Goal: Transaction & Acquisition: Purchase product/service

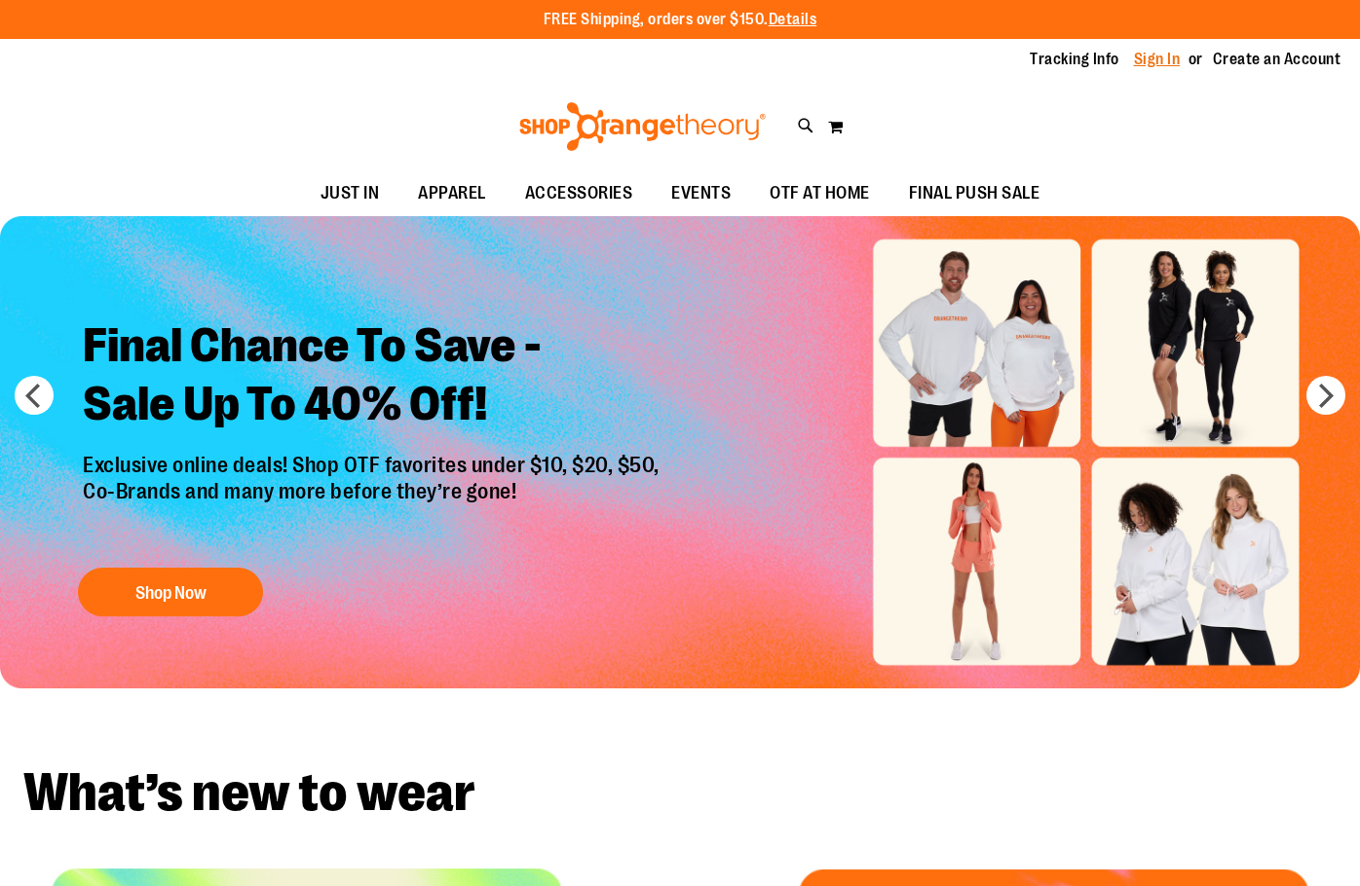
drag, startPoint x: 1133, startPoint y: 63, endPoint x: 1143, endPoint y: 60, distance: 10.2
click at [1135, 63] on ul "Tracking Info Sign In Return to Procurement Create an Account" at bounding box center [1170, 60] width 340 height 22
click at [1143, 60] on link "Sign In" at bounding box center [1157, 59] width 47 height 21
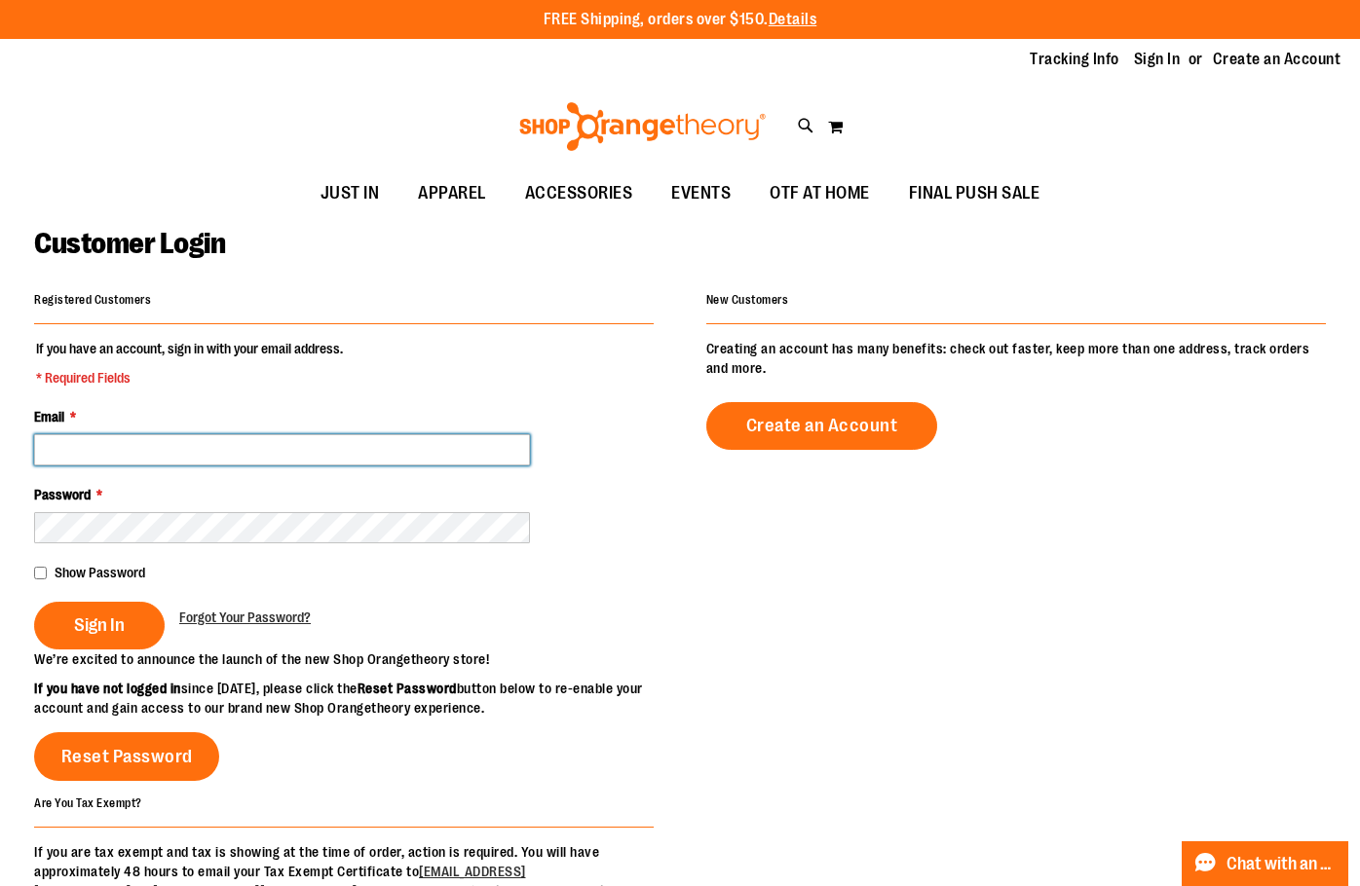
click at [161, 454] on input "Email *" at bounding box center [282, 449] width 496 height 31
type input "**********"
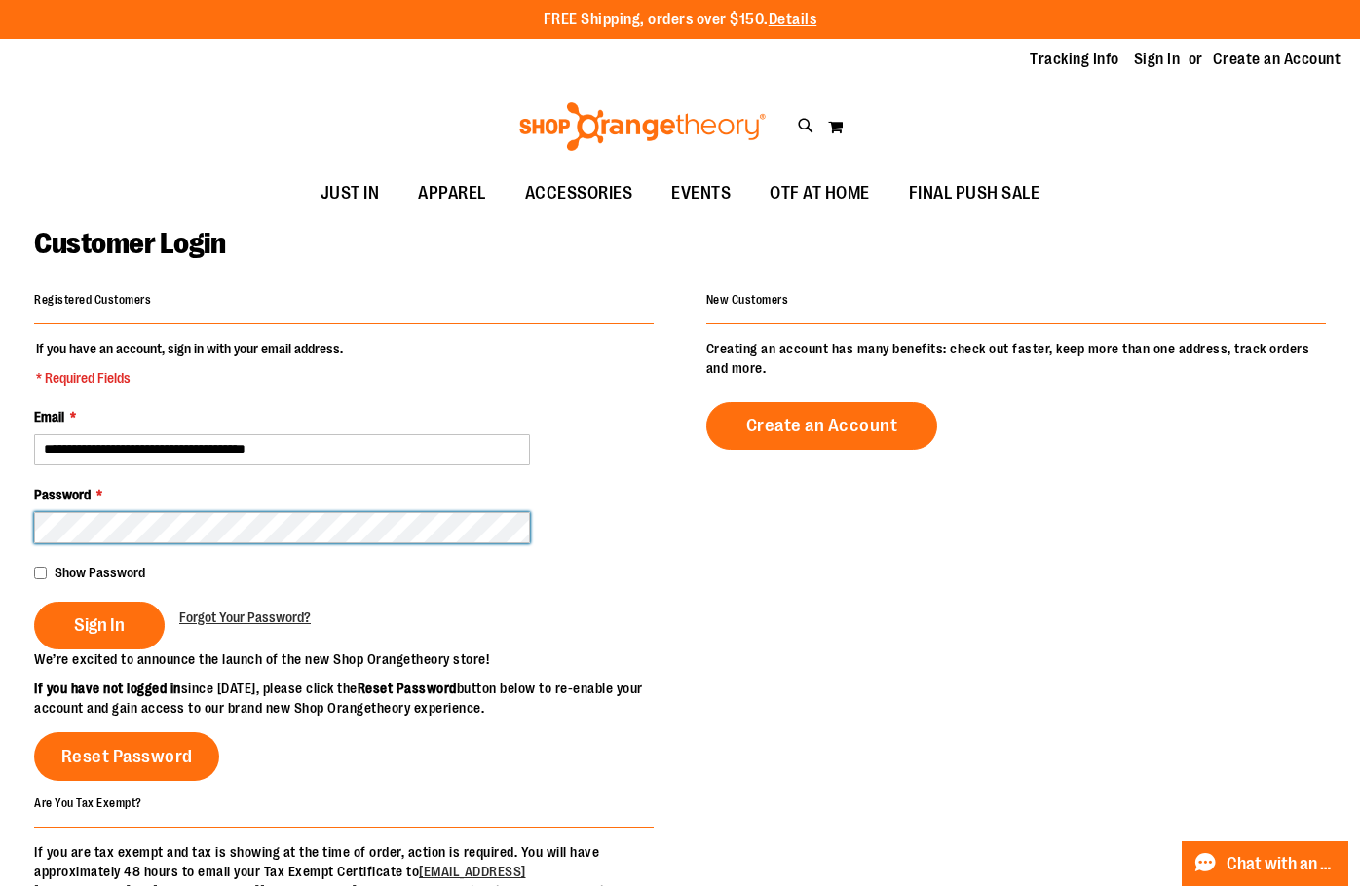
click at [34, 602] on button "Sign In" at bounding box center [99, 626] width 131 height 48
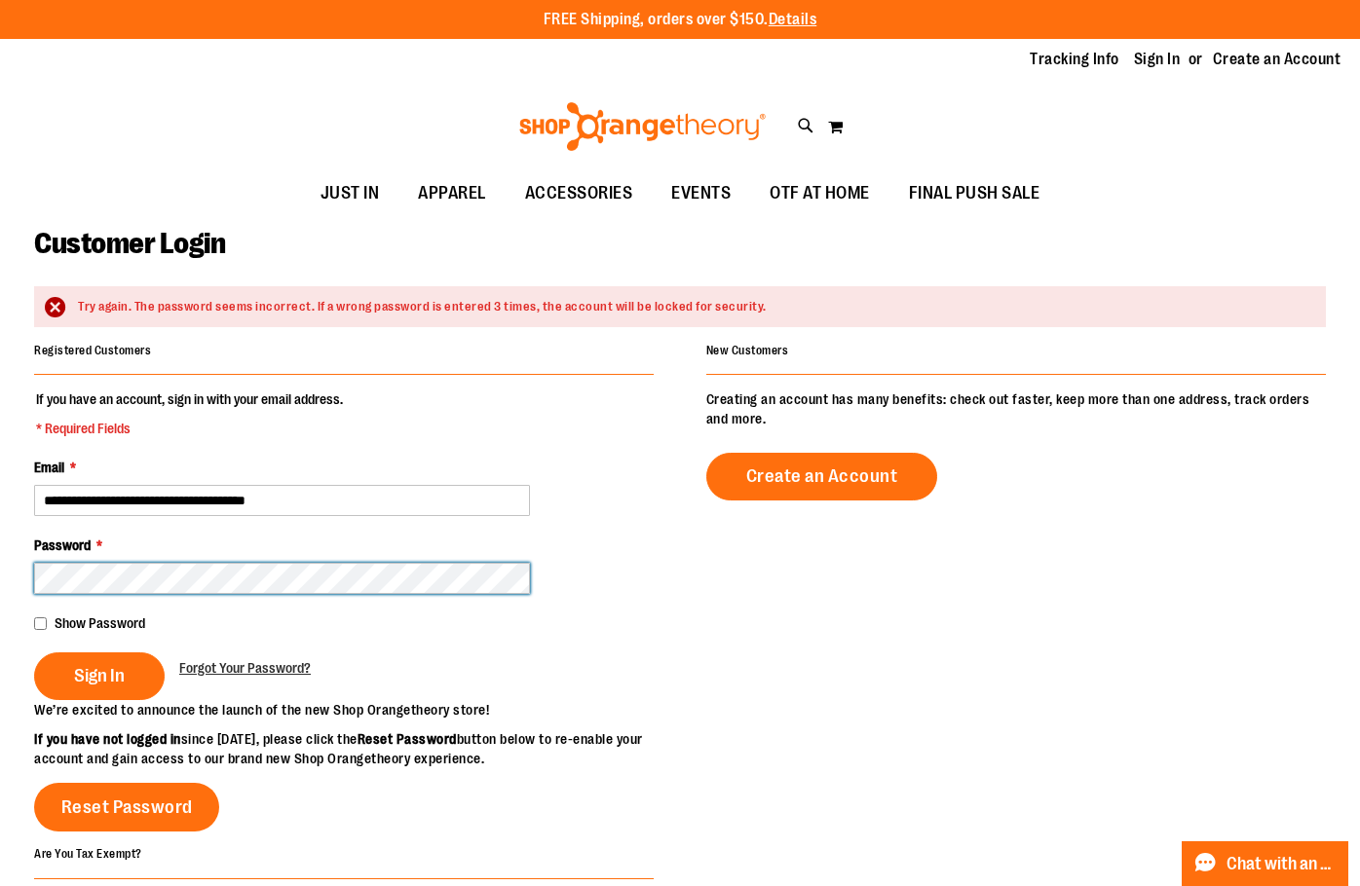
click at [34, 653] on button "Sign In" at bounding box center [99, 677] width 131 height 48
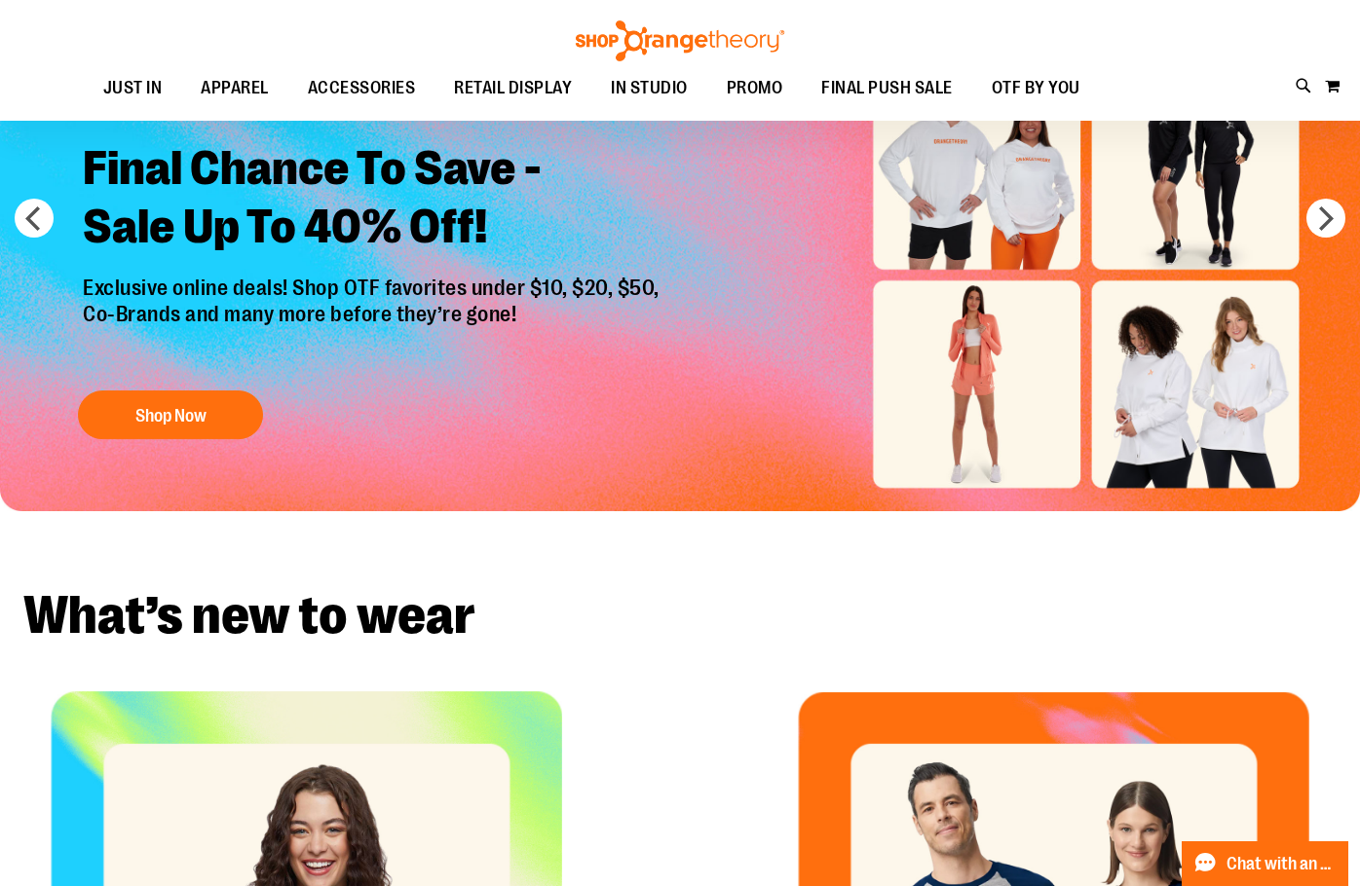
scroll to position [97, 0]
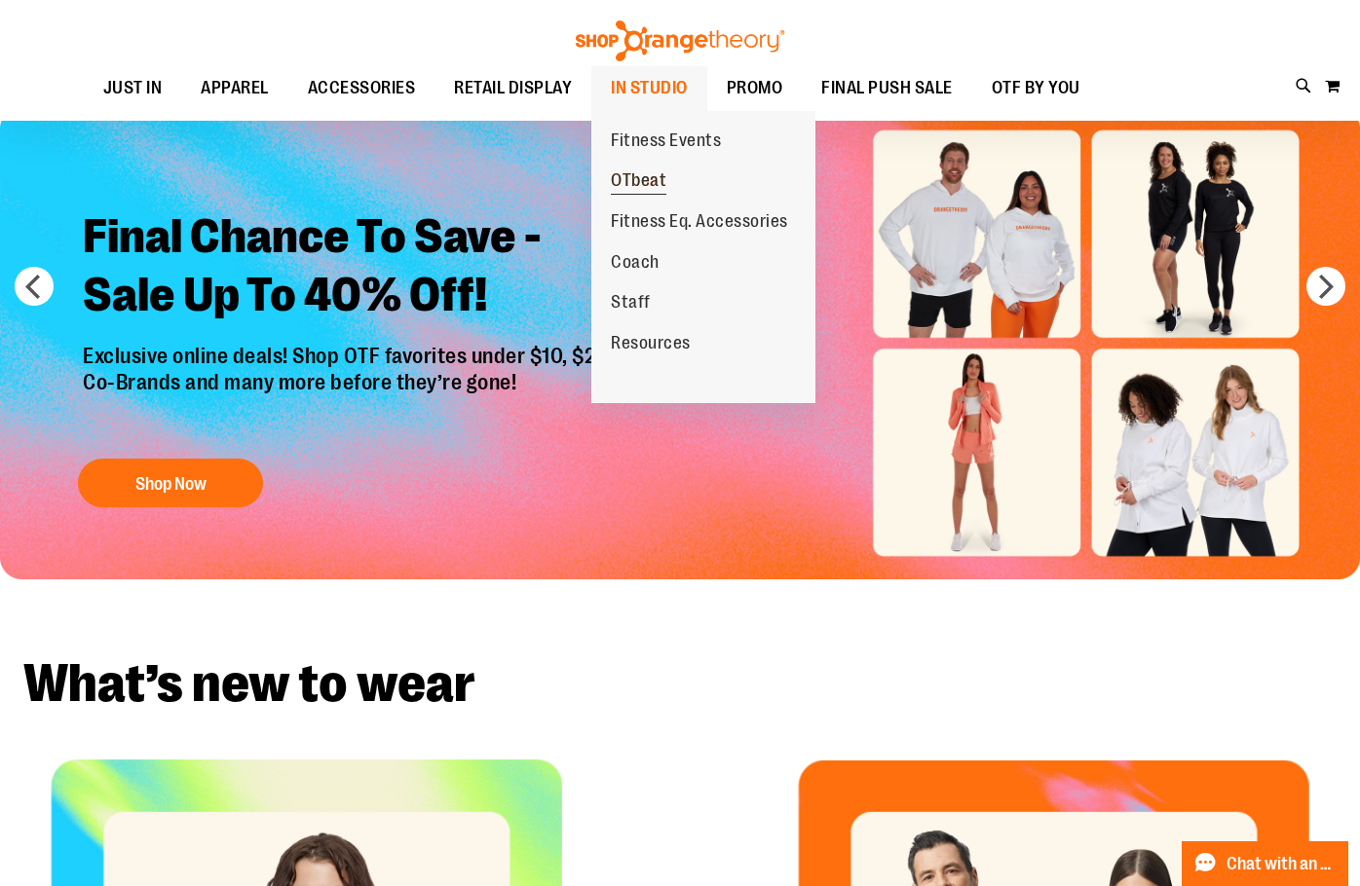
click at [660, 170] on span "OTbeat" at bounding box center [639, 182] width 56 height 24
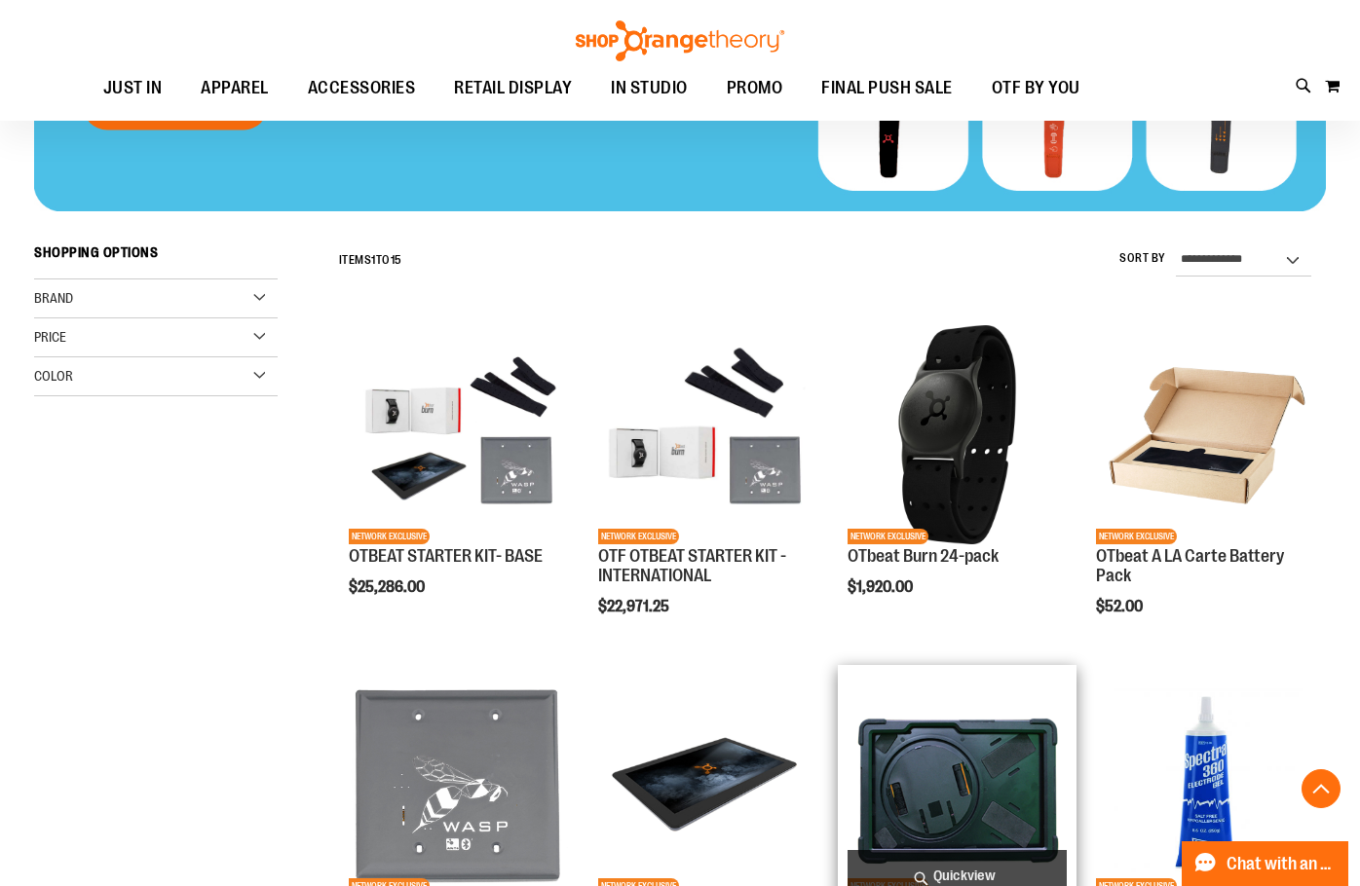
scroll to position [389, 0]
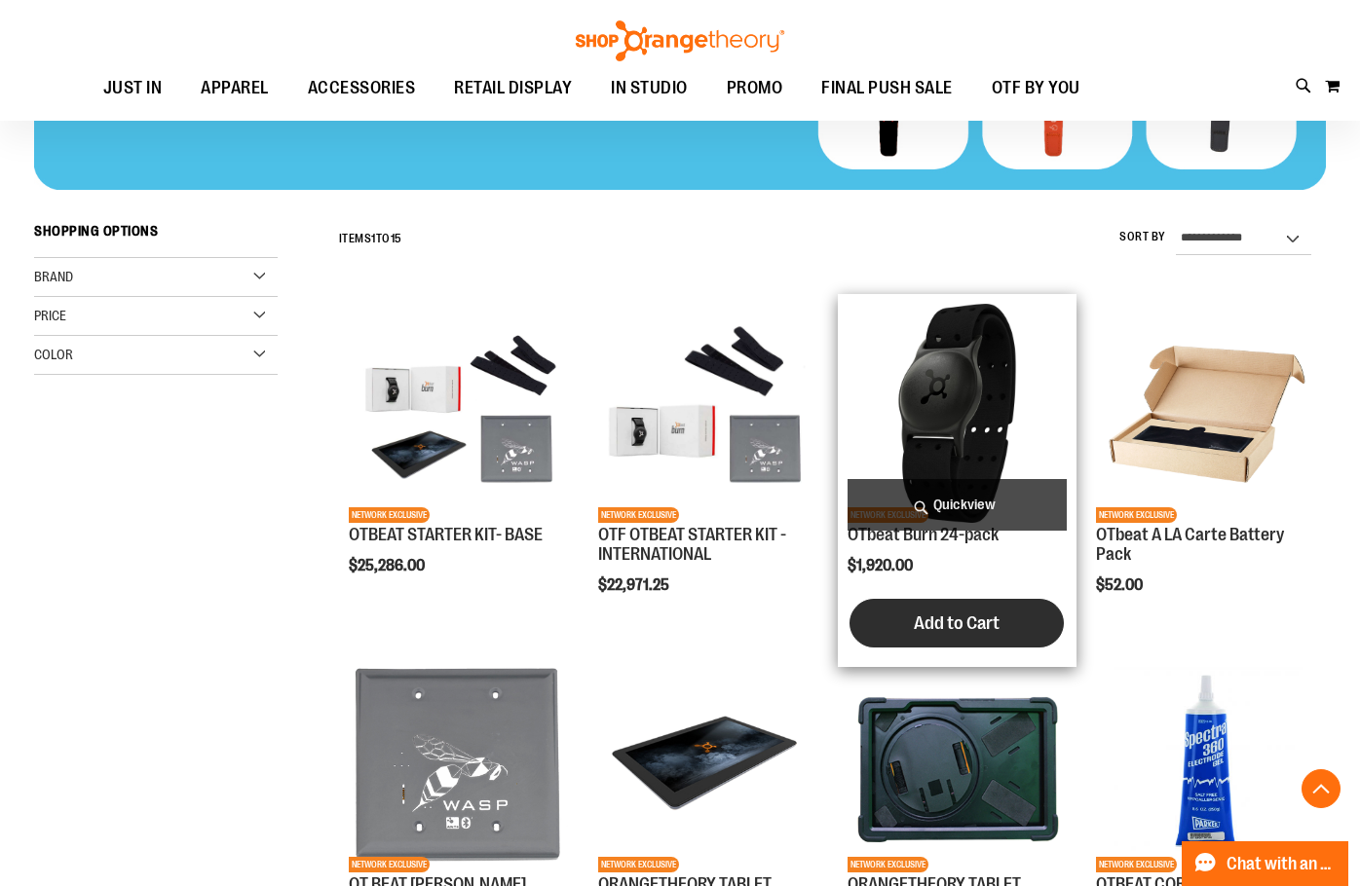
click at [985, 613] on span "Add to Cart" at bounding box center [957, 623] width 86 height 21
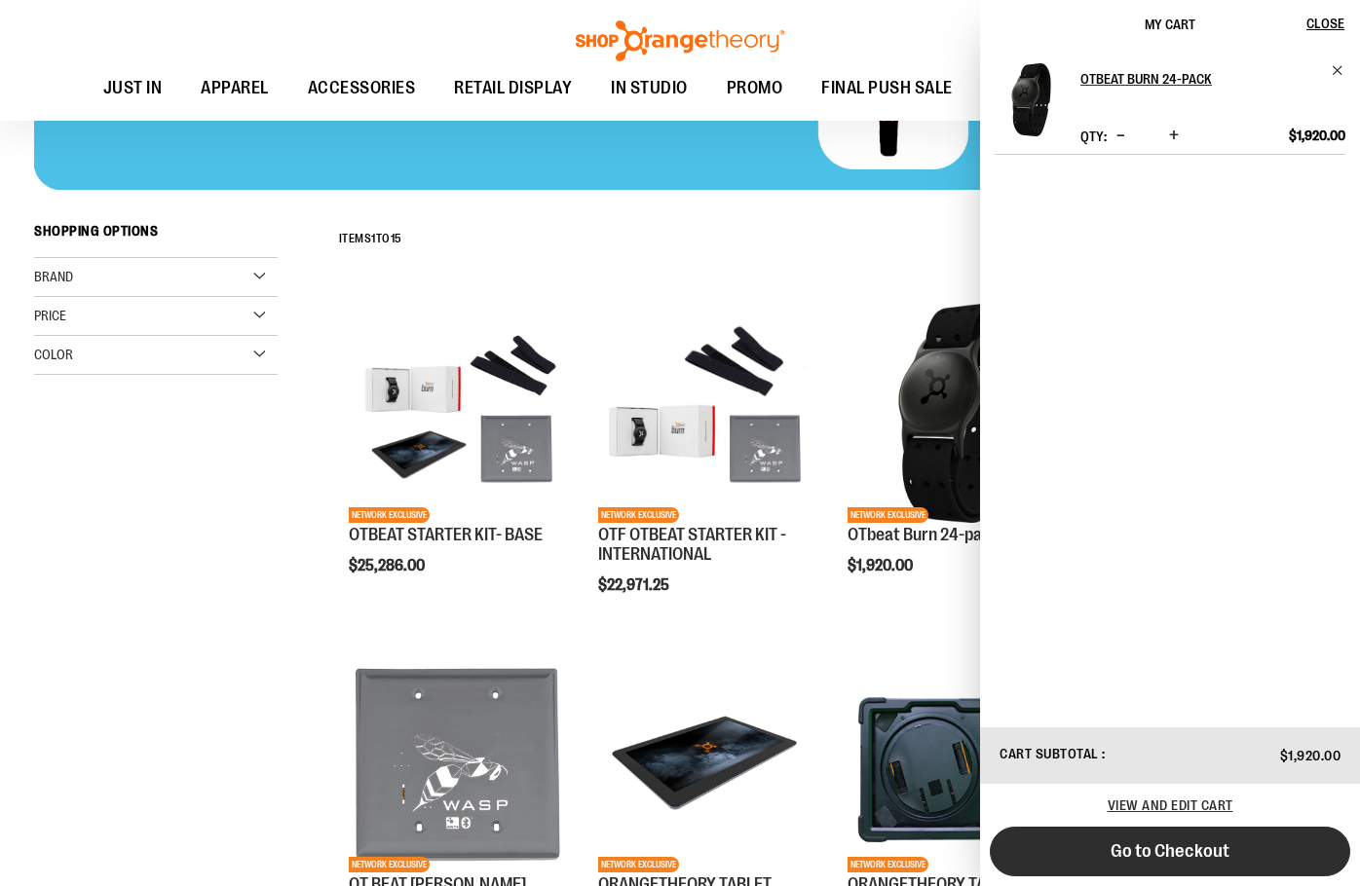
click at [1148, 869] on button "Go to Checkout" at bounding box center [1170, 852] width 360 height 50
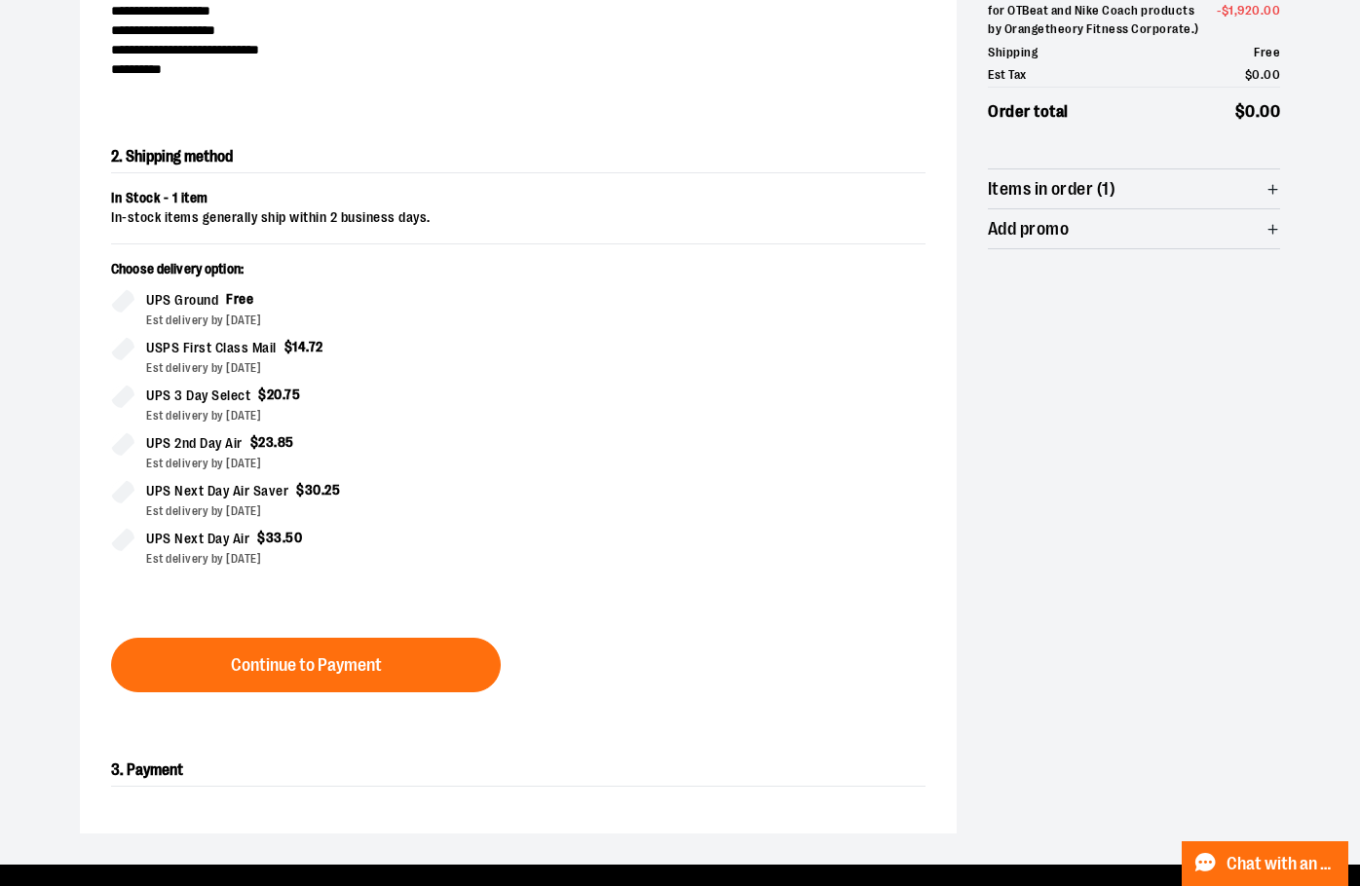
scroll to position [332, 0]
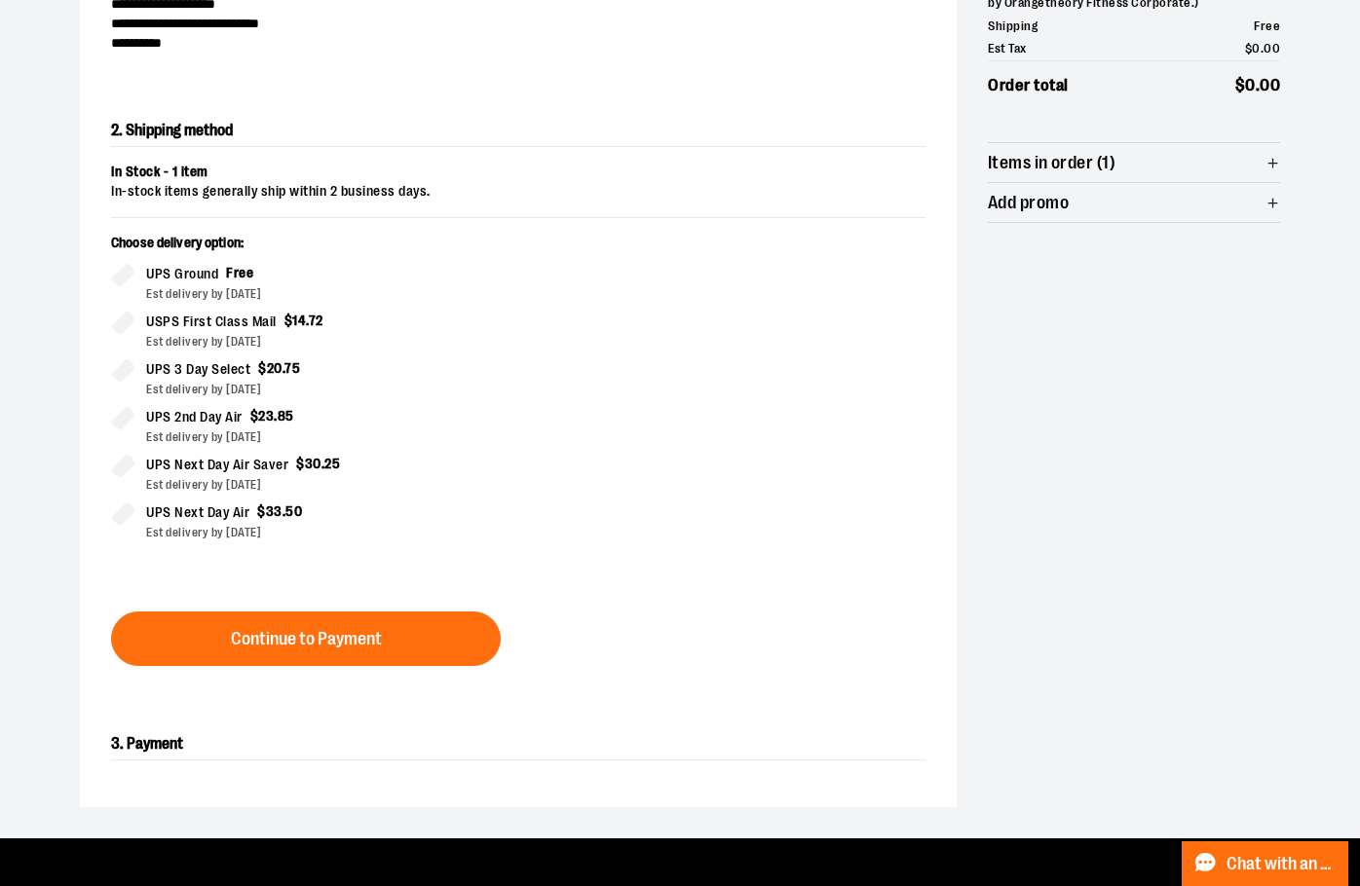
click at [292, 673] on div "2. Shipping method In Stock - 1 item In-stock items generally ship within 2 bus…" at bounding box center [518, 391] width 877 height 614
click at [292, 668] on div "2. Shipping method In Stock - 1 item In-stock items generally ship within 2 bus…" at bounding box center [518, 391] width 877 height 614
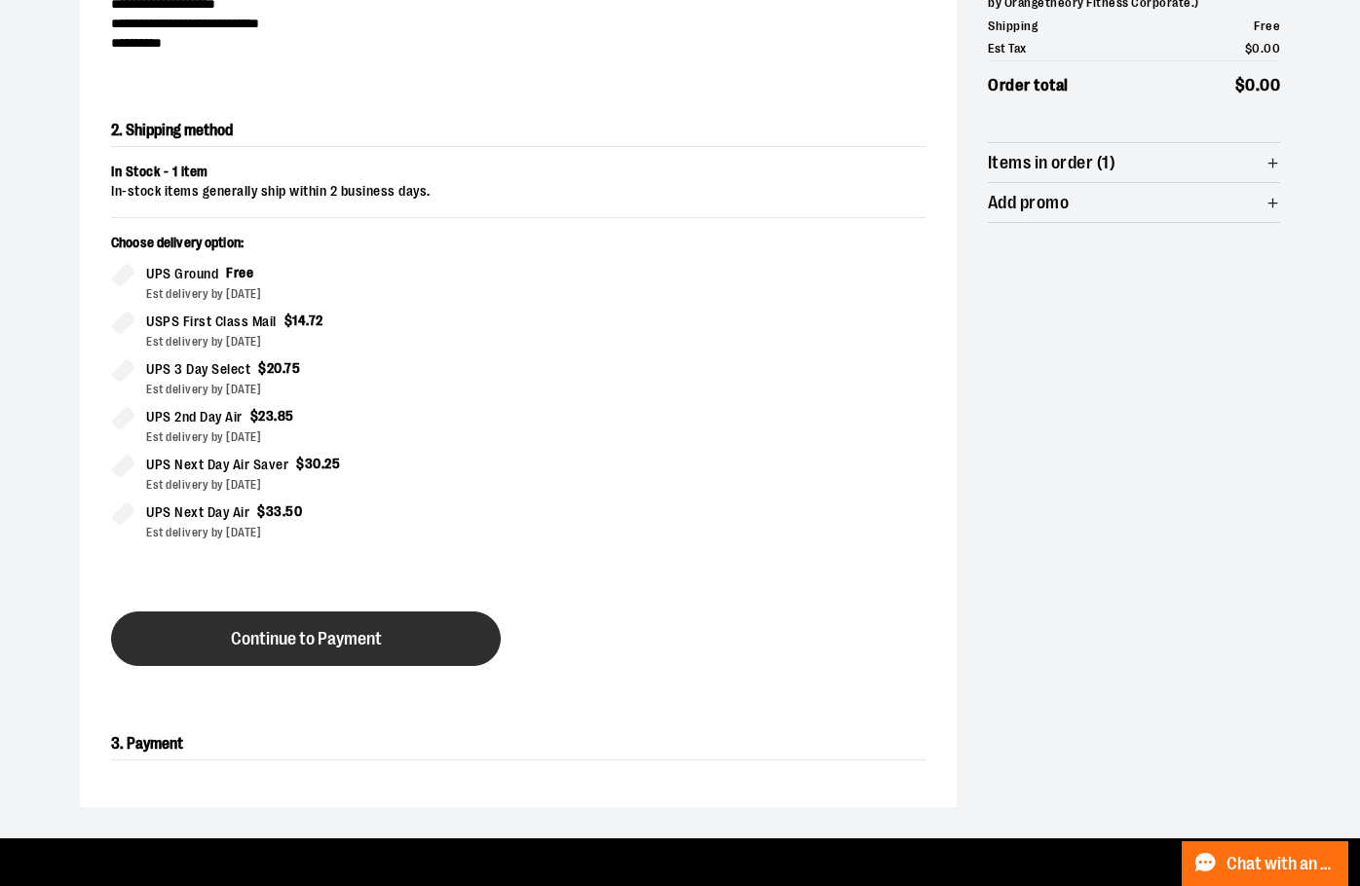
click at [329, 639] on span "Continue to Payment" at bounding box center [306, 639] width 151 height 19
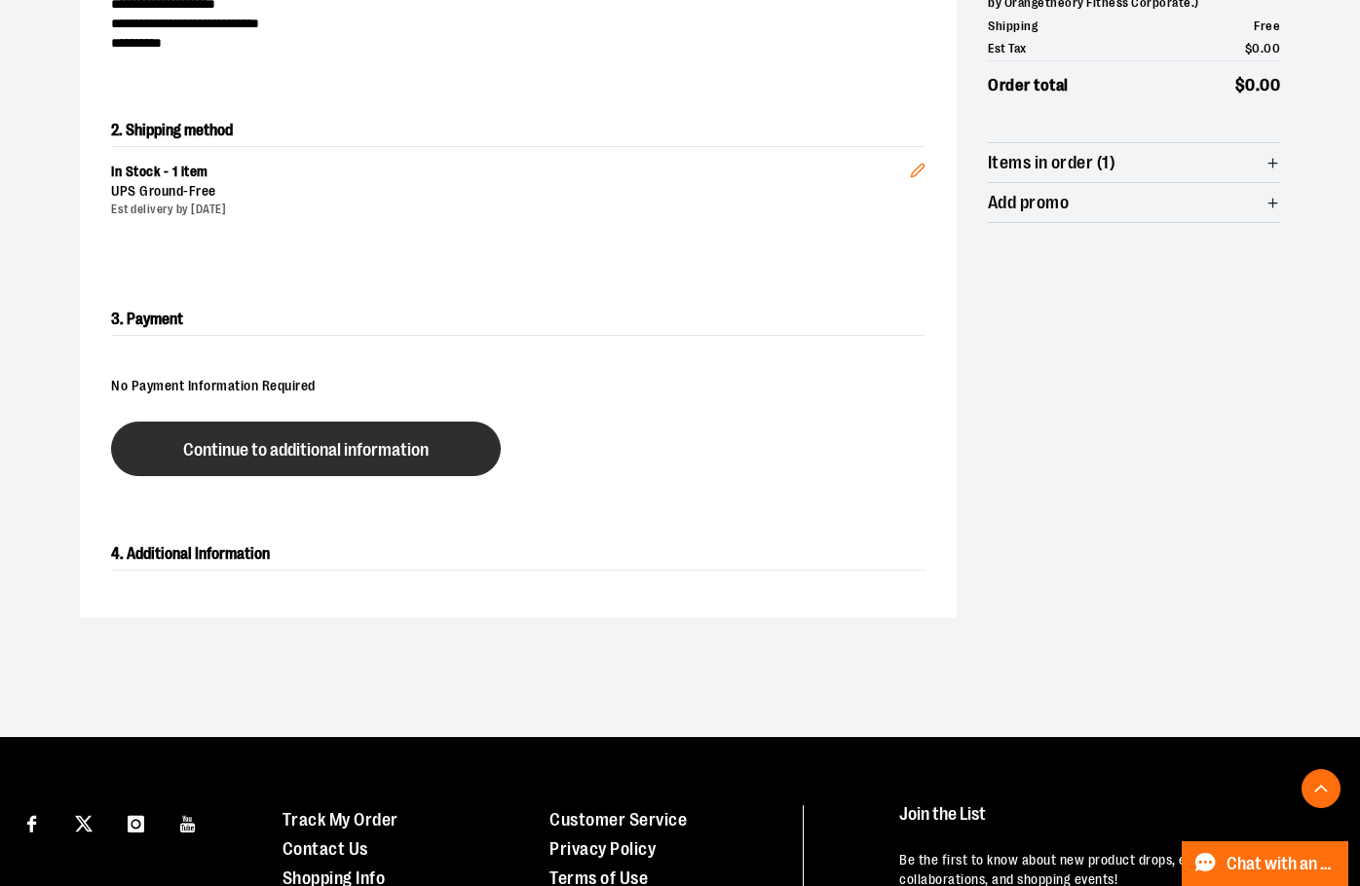
click at [310, 436] on button "Continue to additional information" at bounding box center [306, 449] width 390 height 55
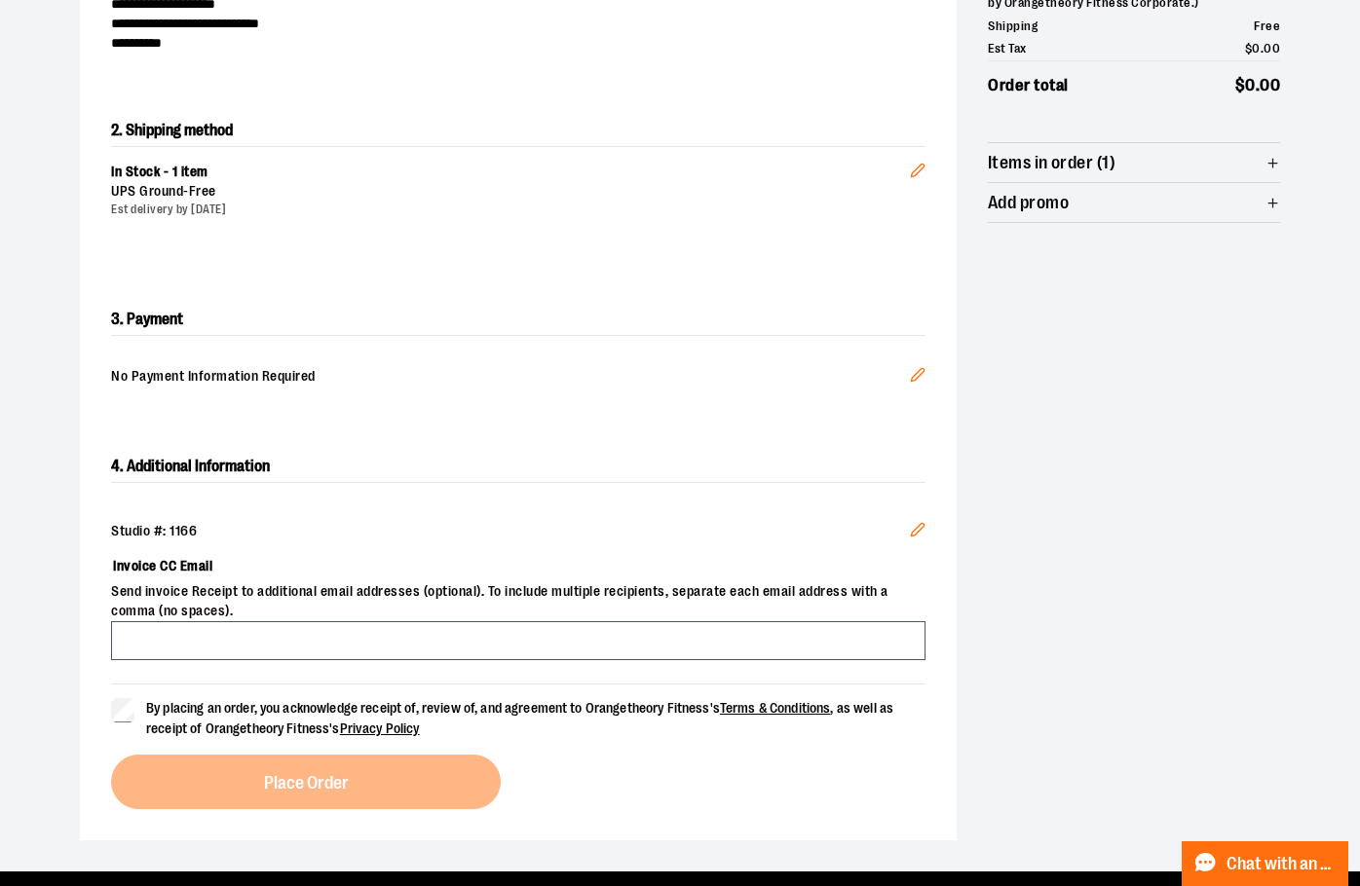
click at [159, 716] on span "By placing an order, you acknowledge receipt of, review of, and agreement to Or…" at bounding box center [535, 718] width 779 height 41
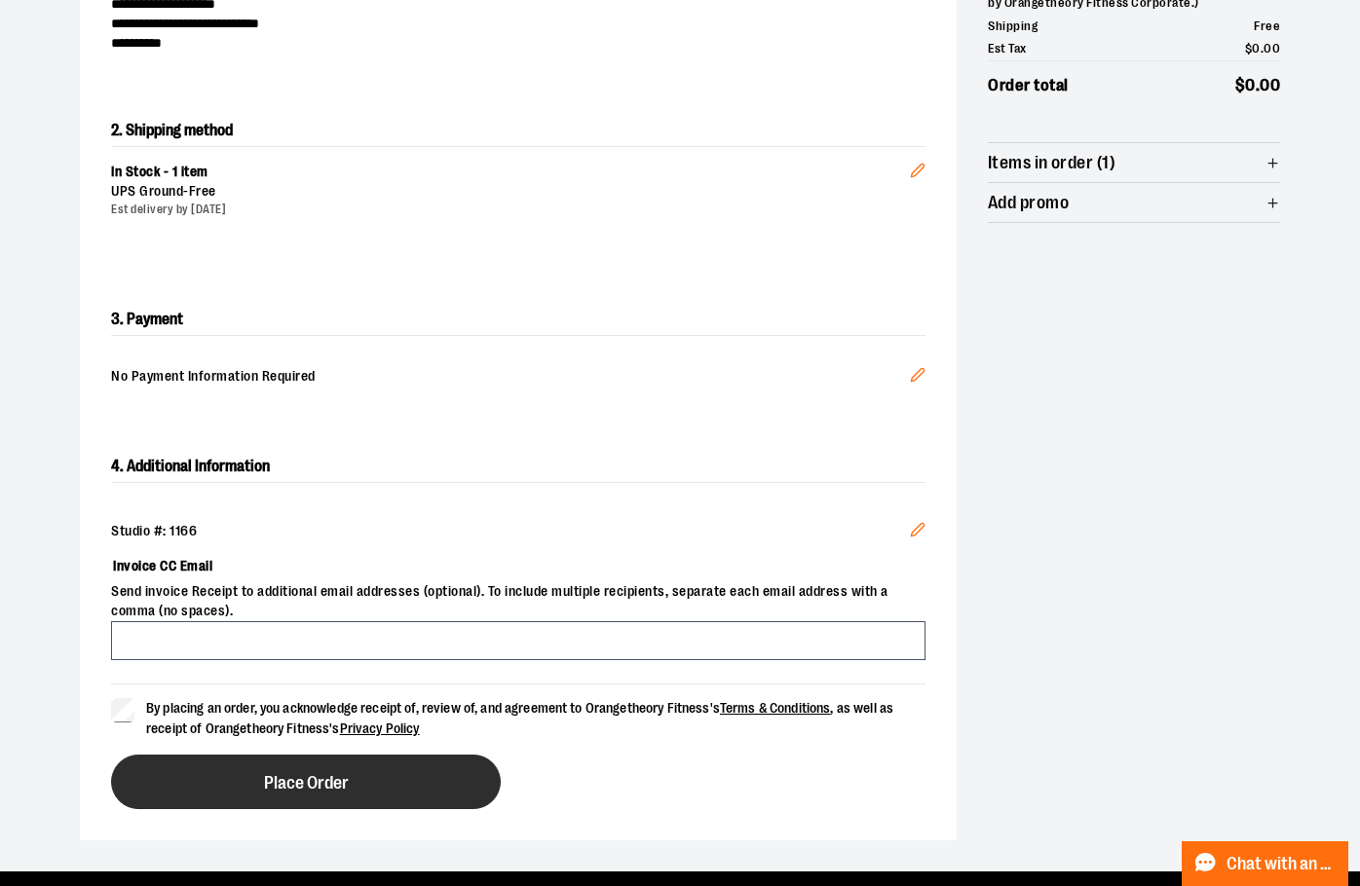
click at [350, 791] on button "Place Order" at bounding box center [306, 782] width 390 height 55
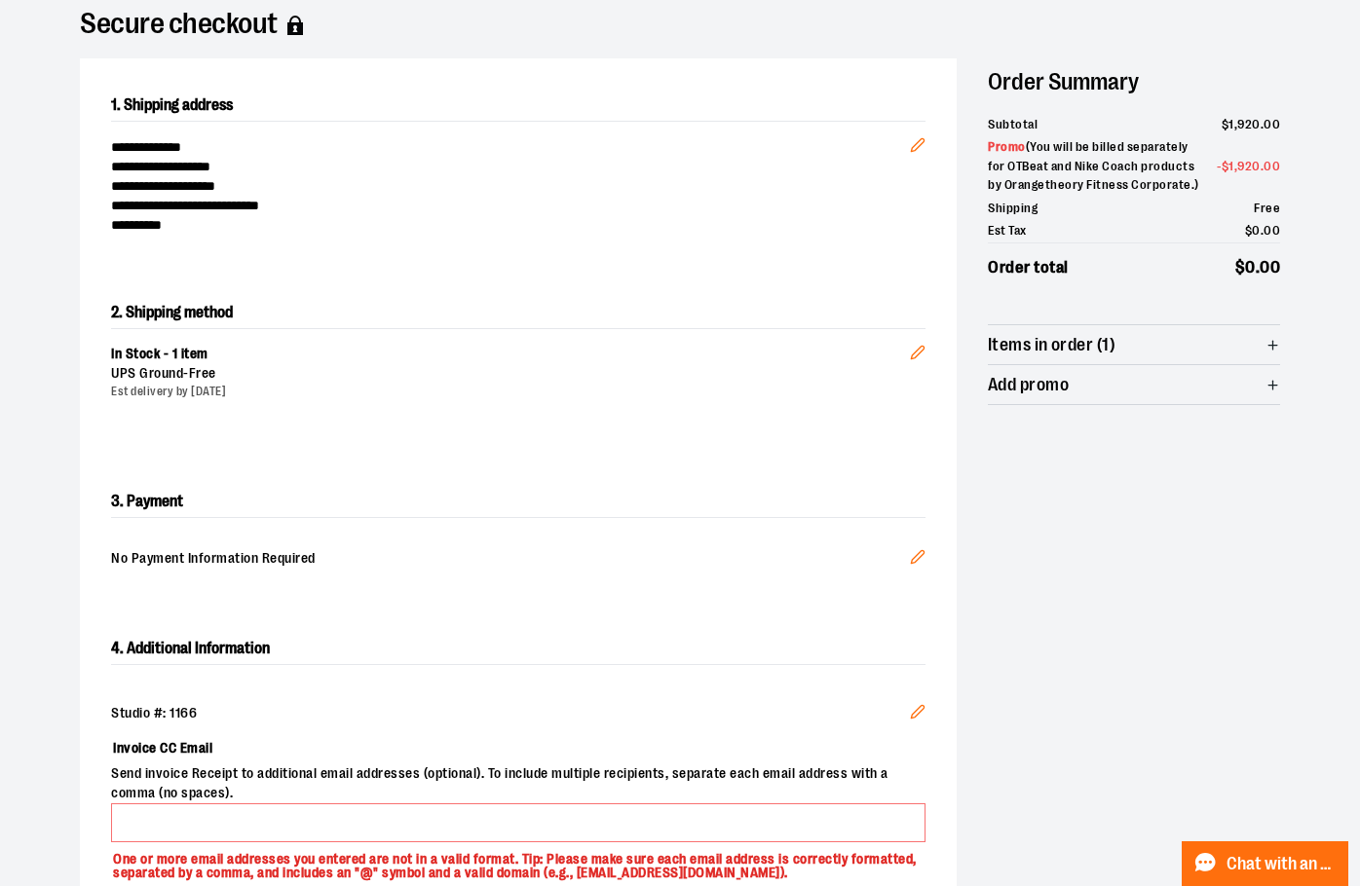
scroll to position [292, 0]
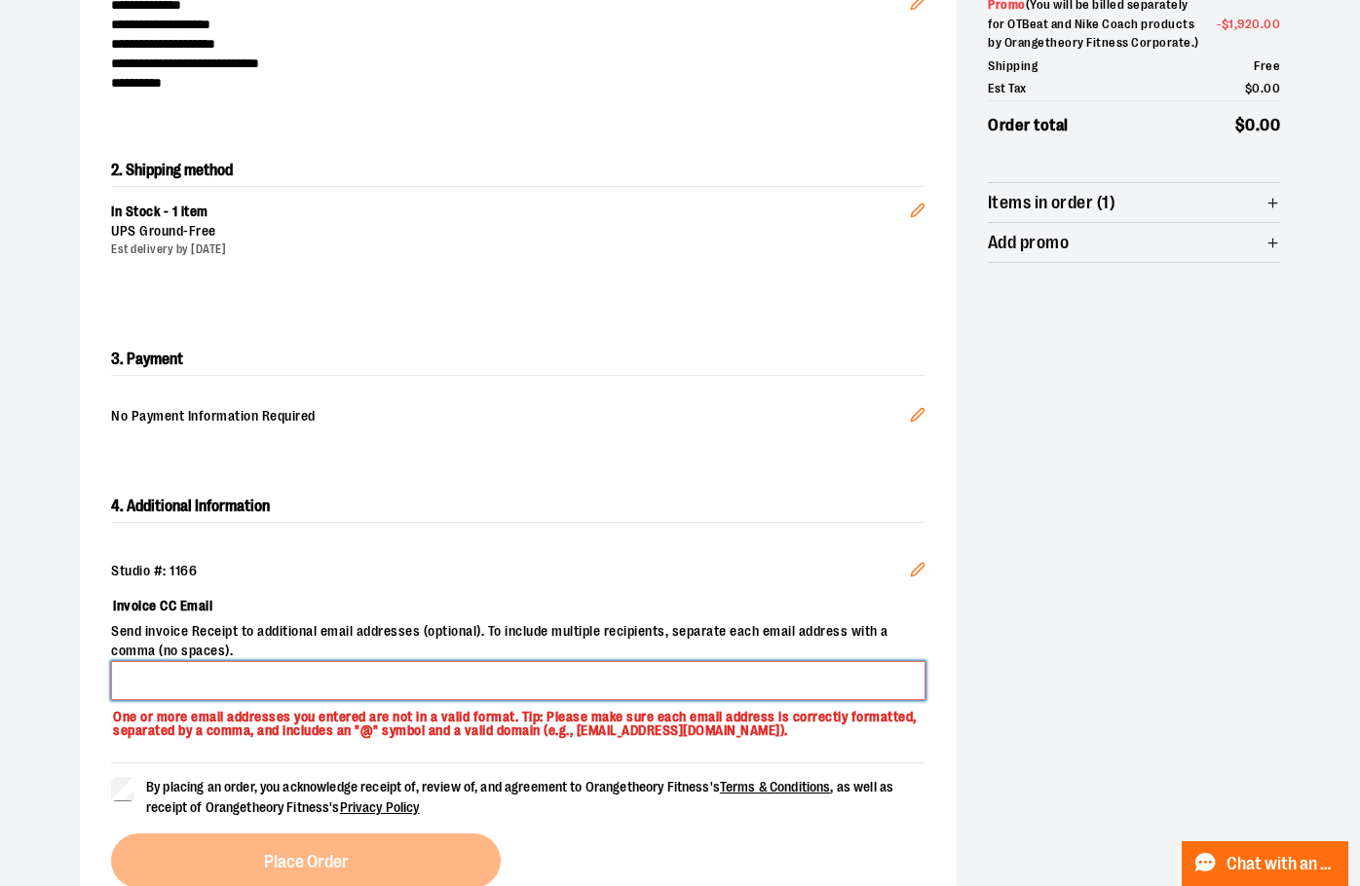
click at [349, 681] on input "Invoice CC Email" at bounding box center [518, 680] width 814 height 39
type input "**********"
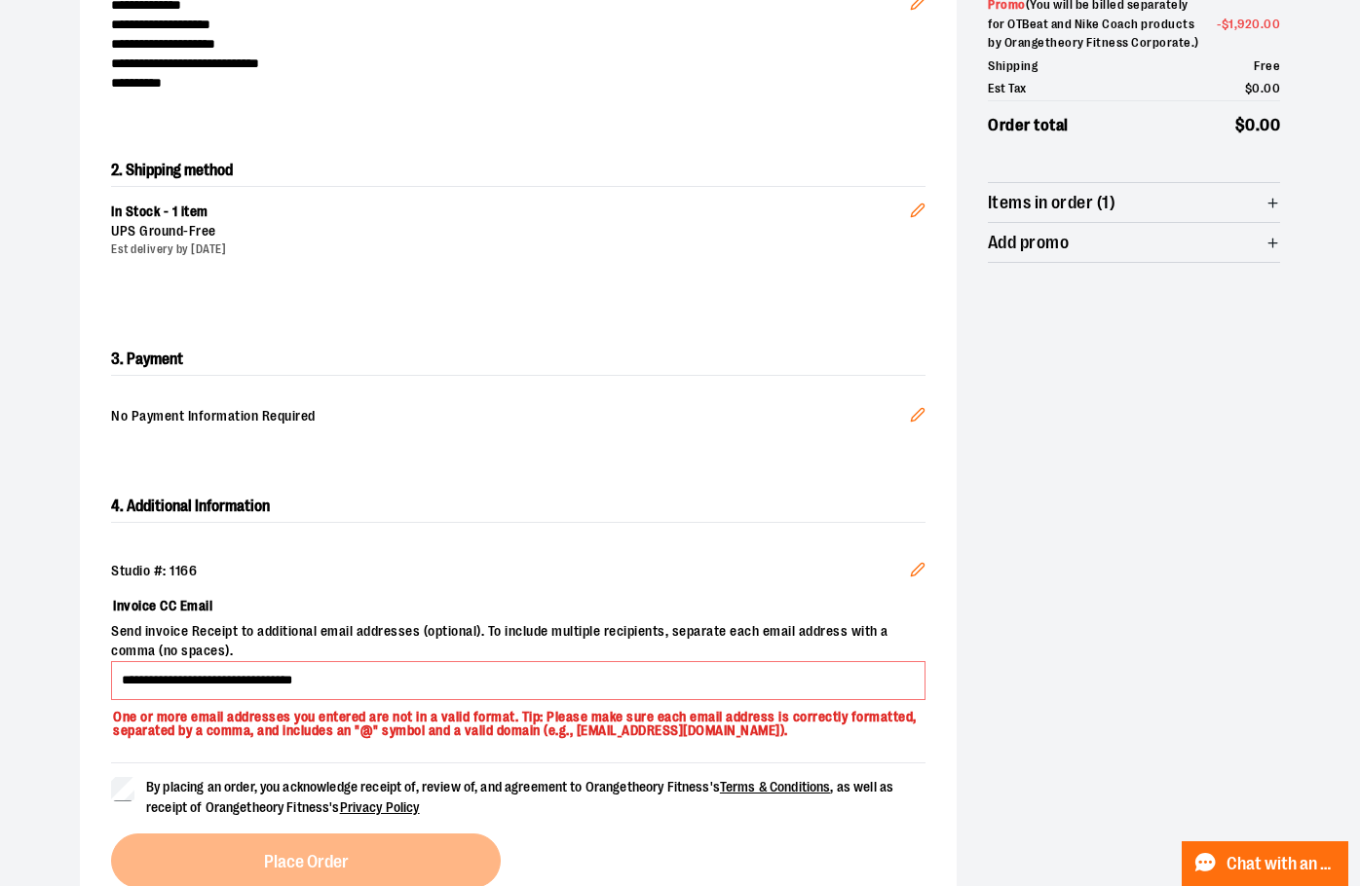
click at [153, 791] on span "By placing an order, you acknowledge receipt of, review of, and agreement to Or…" at bounding box center [519, 797] width 747 height 36
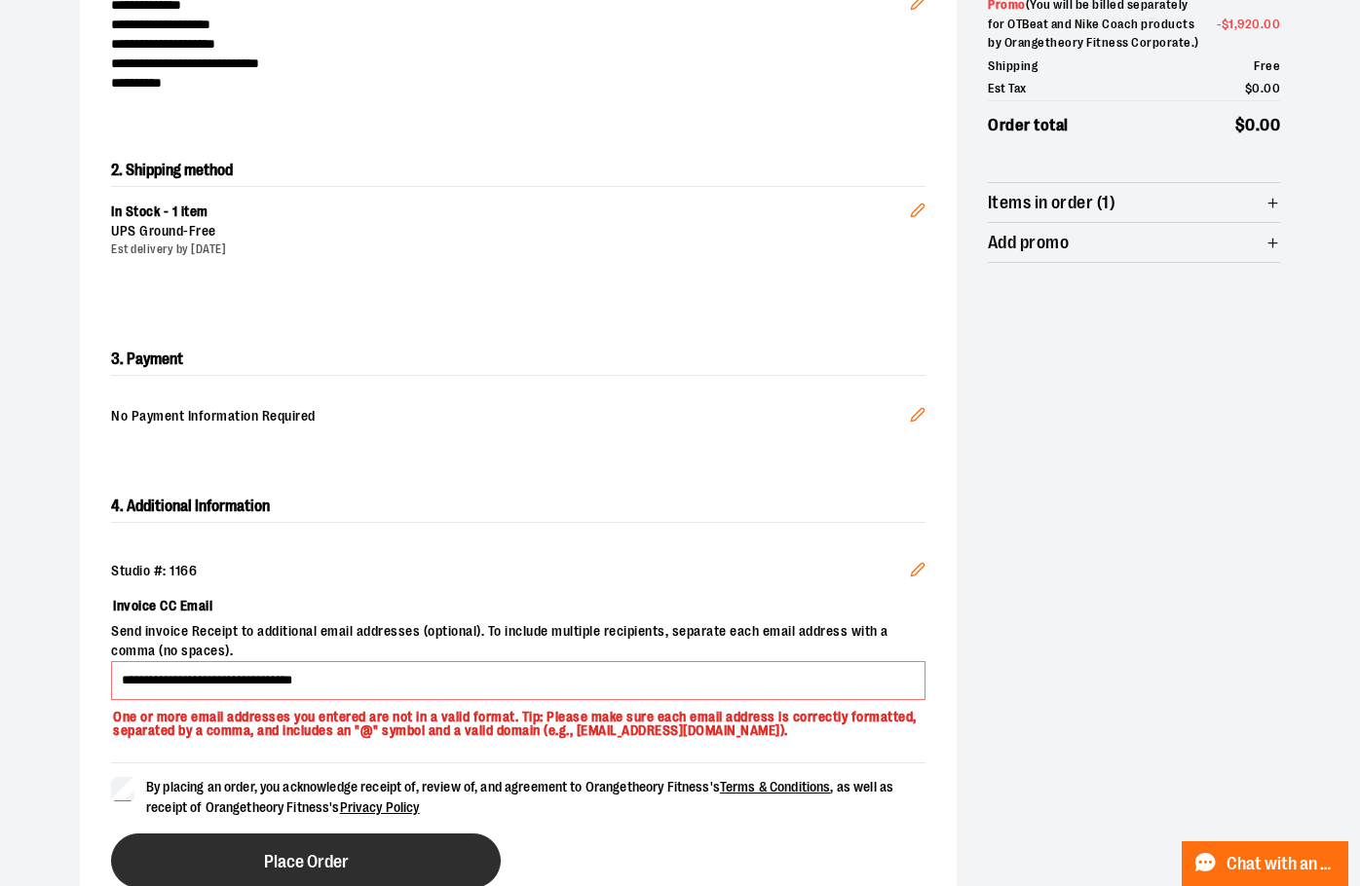
click at [258, 864] on button "Place Order" at bounding box center [306, 861] width 390 height 55
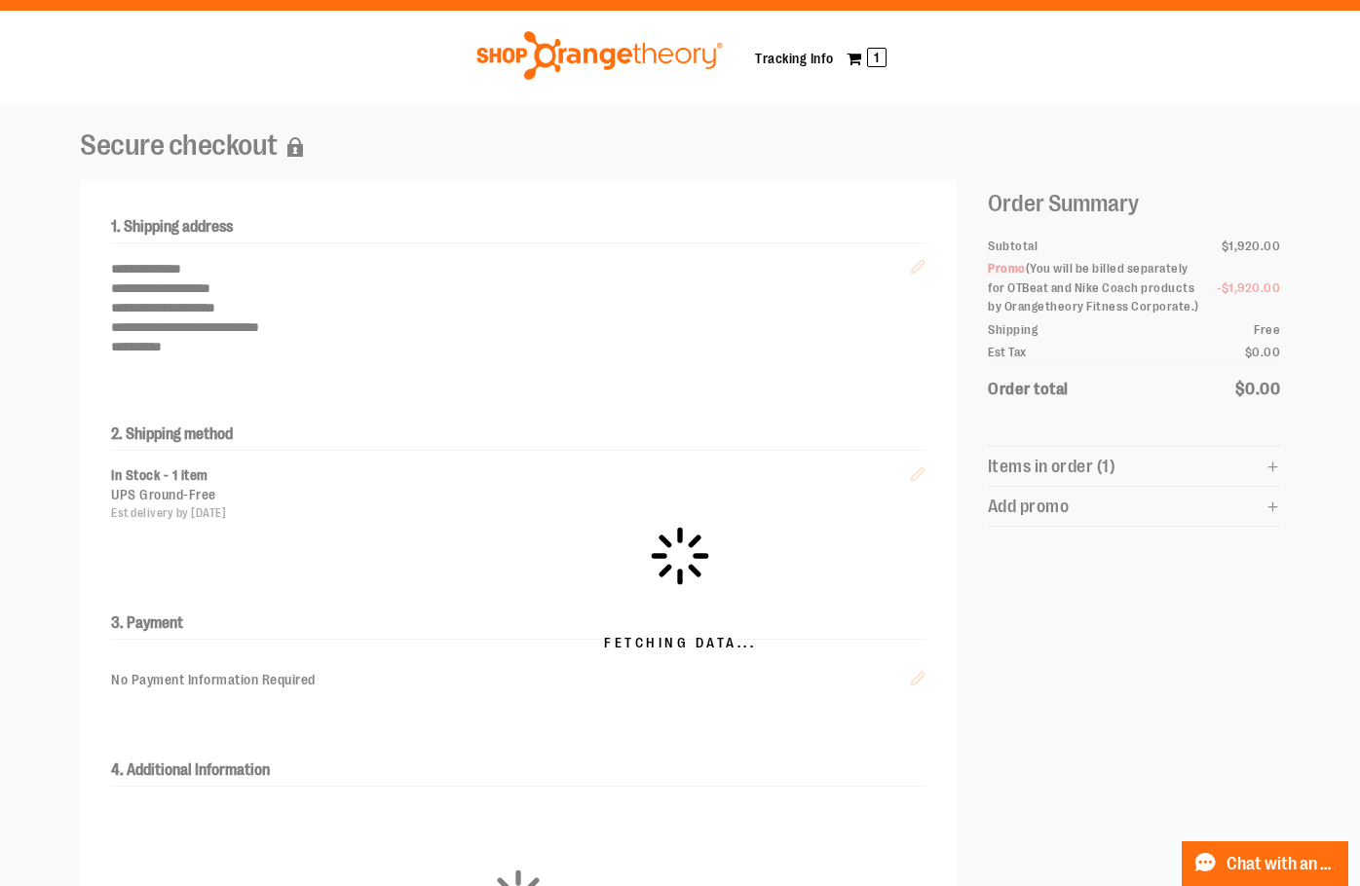
scroll to position [0, 0]
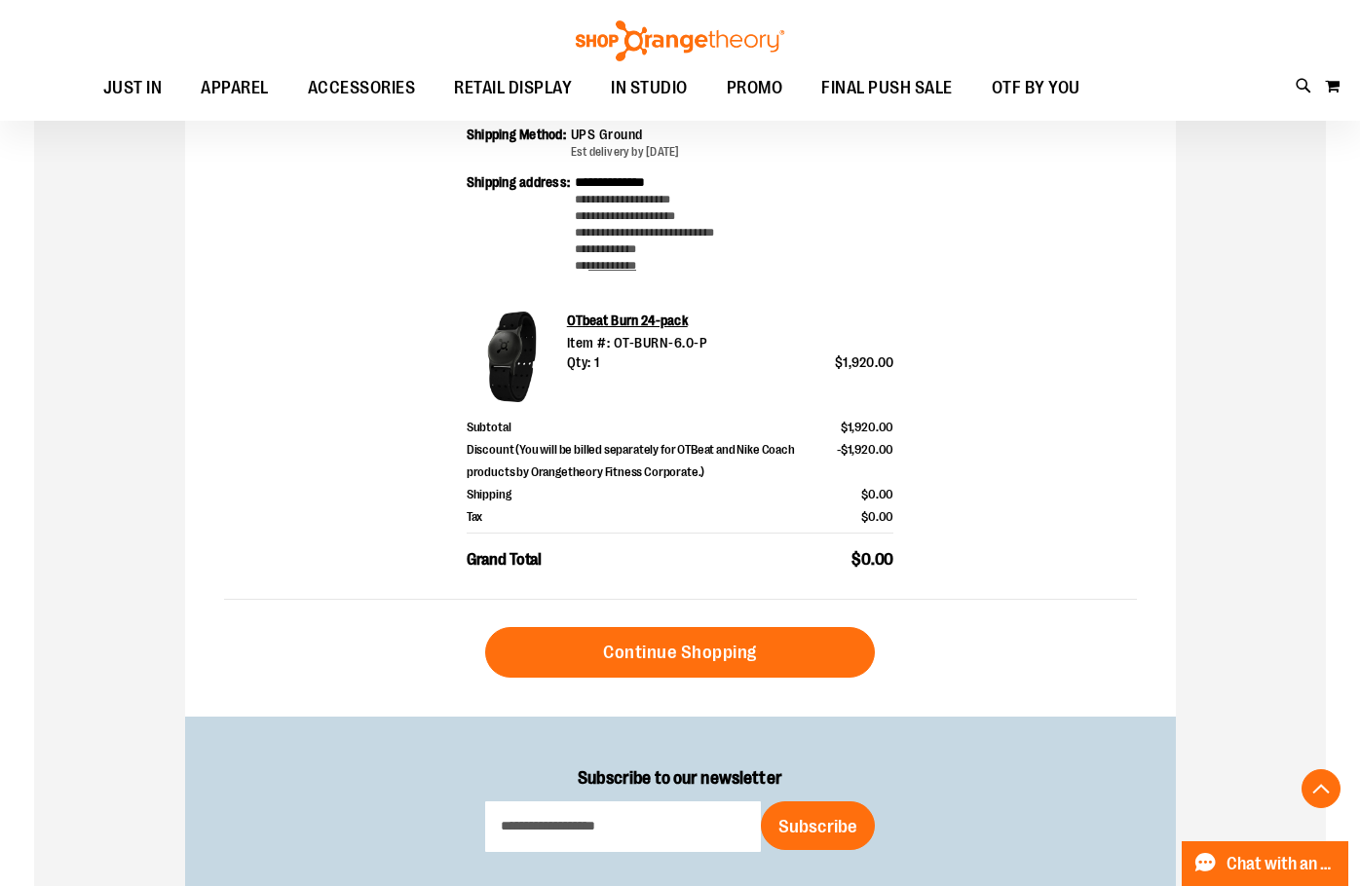
scroll to position [486, 0]
